Goal: Task Accomplishment & Management: Manage account settings

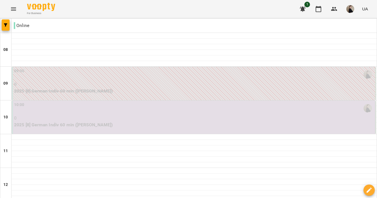
scroll to position [308, 0]
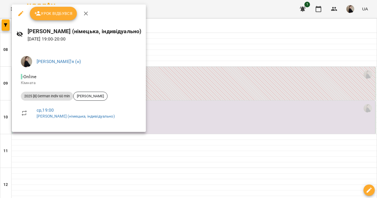
click at [189, 104] on div at bounding box center [188, 99] width 377 height 198
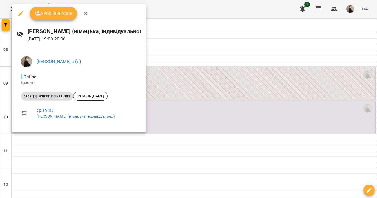
click at [205, 106] on div at bounding box center [188, 99] width 377 height 198
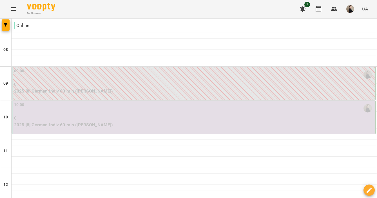
scroll to position [302, 0]
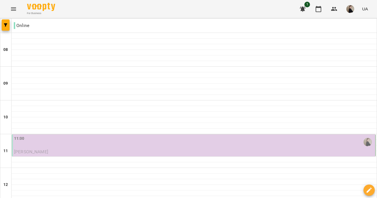
scroll to position [54, 0]
click at [113, 149] on p "[PERSON_NAME]" at bounding box center [194, 152] width 360 height 7
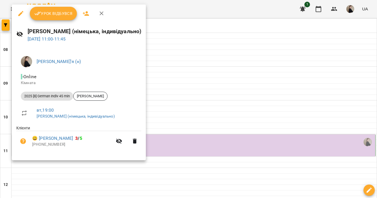
click at [47, 12] on span "Урок відбувся" at bounding box center [53, 13] width 38 height 7
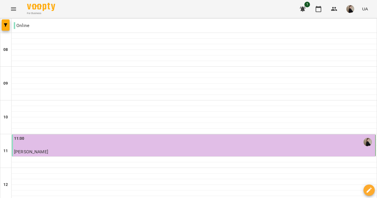
scroll to position [379, 0]
type input "**********"
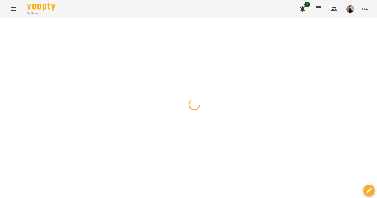
click at [98, 18] on div at bounding box center [188, 18] width 377 height 0
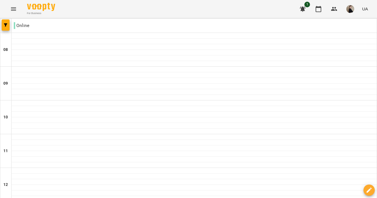
scroll to position [341, 0]
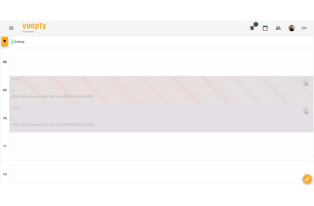
scroll to position [295, 0]
